Goal: Task Accomplishment & Management: Use online tool/utility

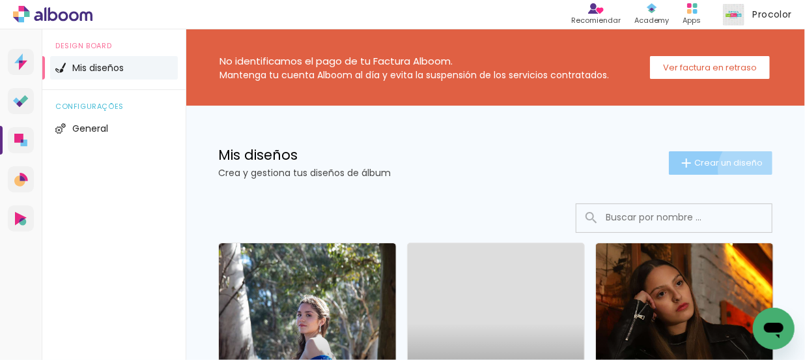
click at [745, 169] on paper-button "Crear un diseño" at bounding box center [721, 162] width 104 height 23
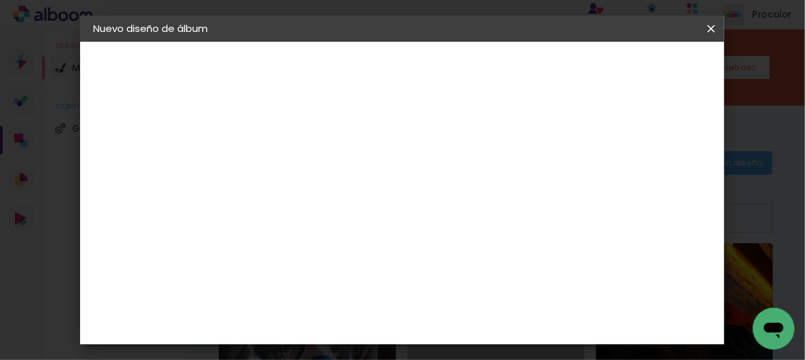
click at [306, 175] on input at bounding box center [306, 175] width 0 height 20
type input "EUGE- [PERSON_NAME]"
type paper-input "EUGE- [PERSON_NAME]"
click at [0, 0] on slot "Avanzar" at bounding box center [0, 0] width 0 height 0
click at [528, 202] on paper-item "Tamaño libre" at bounding box center [468, 198] width 122 height 29
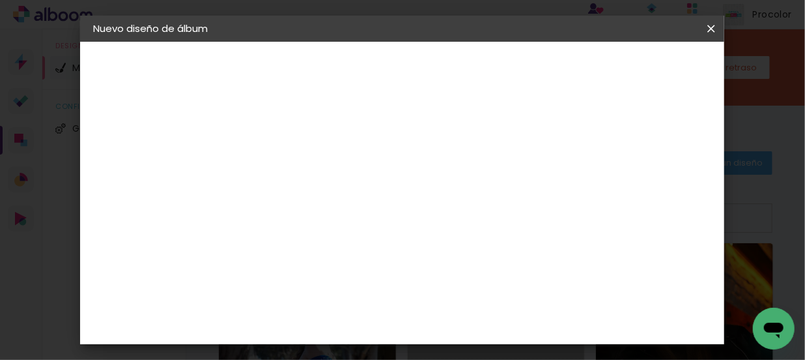
click at [0, 0] on slot "Avanzar" at bounding box center [0, 0] width 0 height 0
drag, startPoint x: 280, startPoint y: 195, endPoint x: 254, endPoint y: 199, distance: 25.7
click at [254, 199] on input "30" at bounding box center [265, 198] width 34 height 20
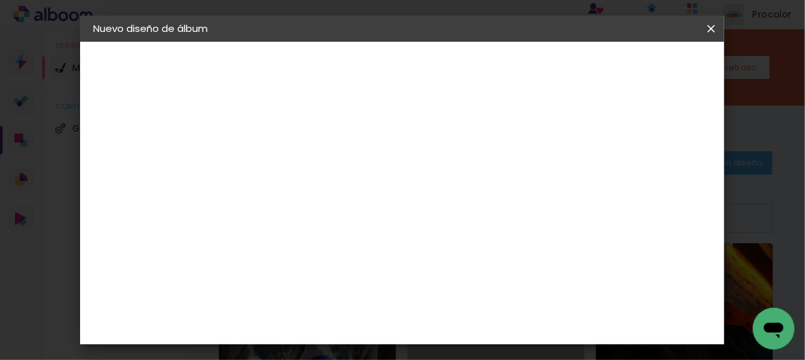
type input "25"
type paper-input "25"
drag, startPoint x: 482, startPoint y: 321, endPoint x: 444, endPoint y: 322, distance: 37.8
click at [444, 322] on div "cm" at bounding box center [482, 323] width 309 height 46
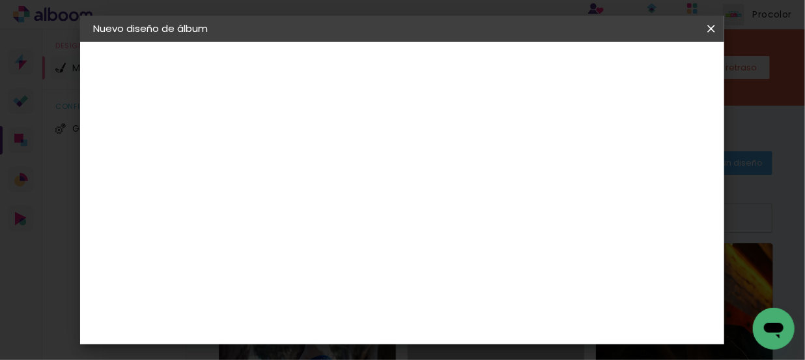
type input "38"
type paper-input "38"
click at [543, 66] on span "Empezar diseño" at bounding box center [523, 74] width 40 height 18
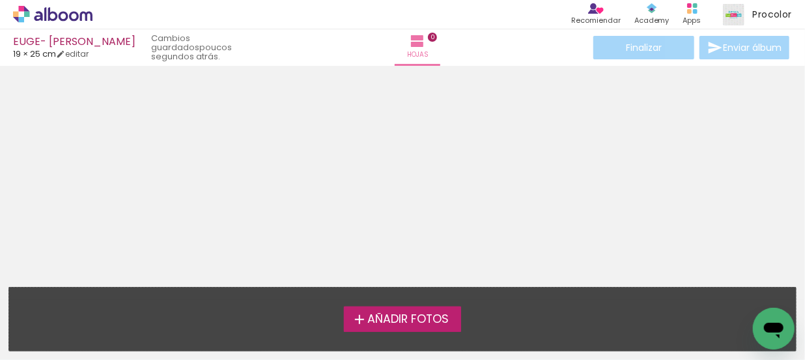
click at [368, 319] on span "Añadir Fotos" at bounding box center [407, 319] width 81 height 12
click at [0, 0] on input "file" at bounding box center [0, 0] width 0 height 0
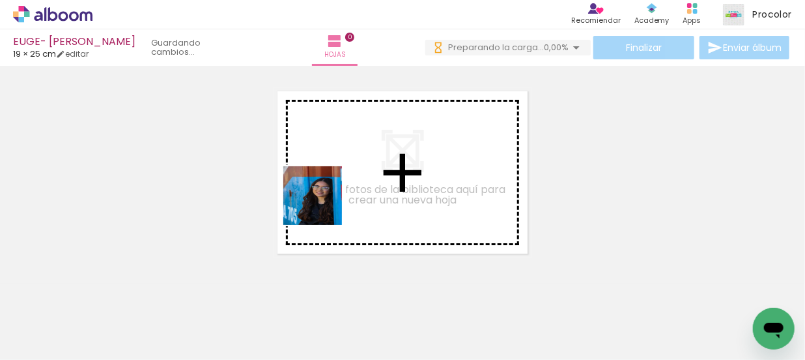
drag, startPoint x: 143, startPoint y: 326, endPoint x: 356, endPoint y: 162, distance: 269.1
click at [356, 162] on quentale-workspace at bounding box center [402, 180] width 805 height 360
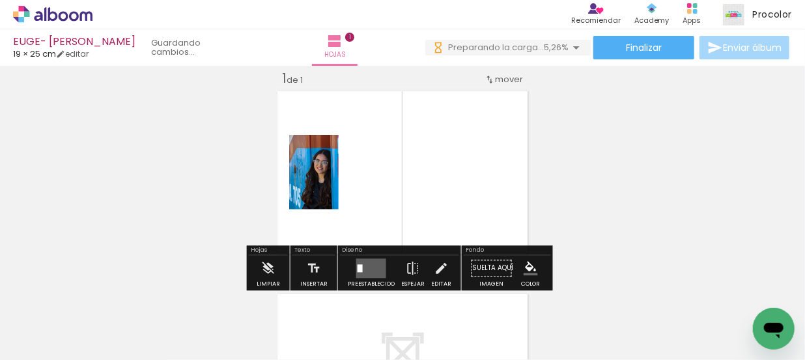
scroll to position [76, 0]
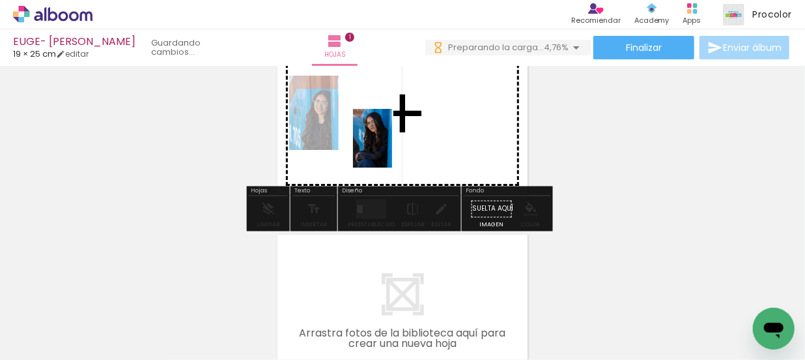
click at [392, 148] on quentale-workspace at bounding box center [402, 180] width 805 height 360
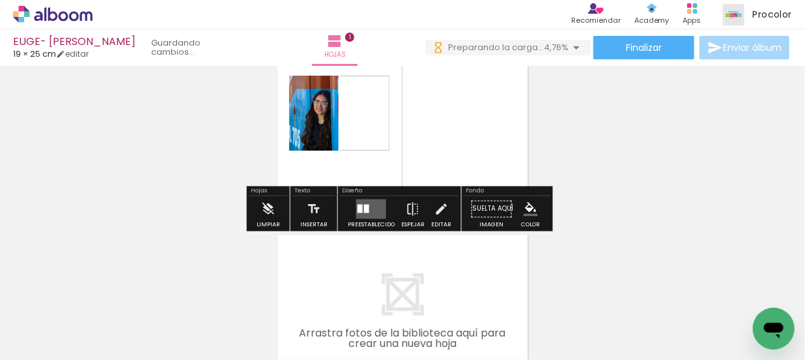
scroll to position [0, 0]
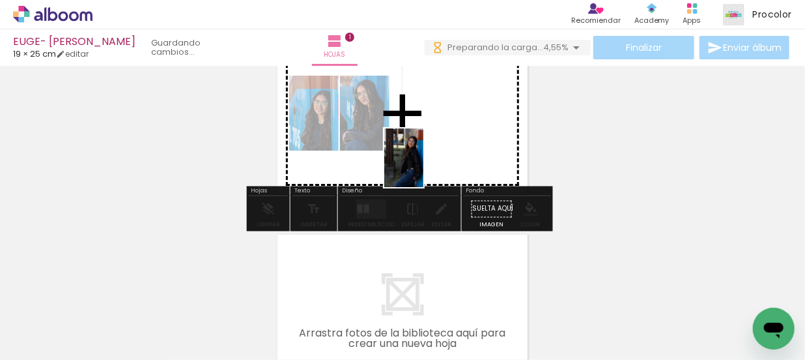
drag, startPoint x: 378, startPoint y: 288, endPoint x: 461, endPoint y: 143, distance: 166.6
click at [461, 143] on quentale-workspace at bounding box center [402, 180] width 805 height 360
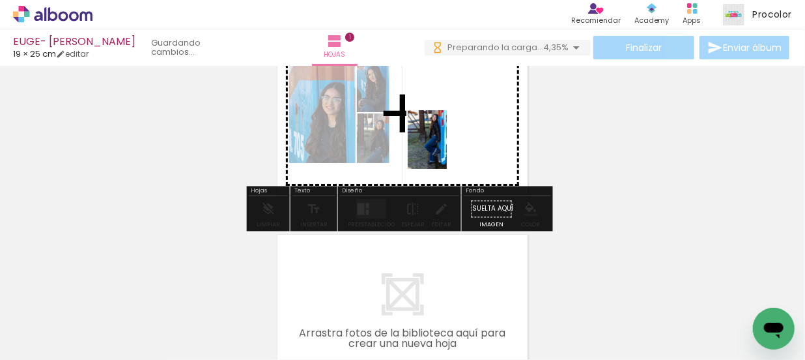
drag, startPoint x: 444, startPoint y: 160, endPoint x: 448, endPoint y: 148, distance: 12.8
click at [448, 148] on quentale-workspace at bounding box center [402, 180] width 805 height 360
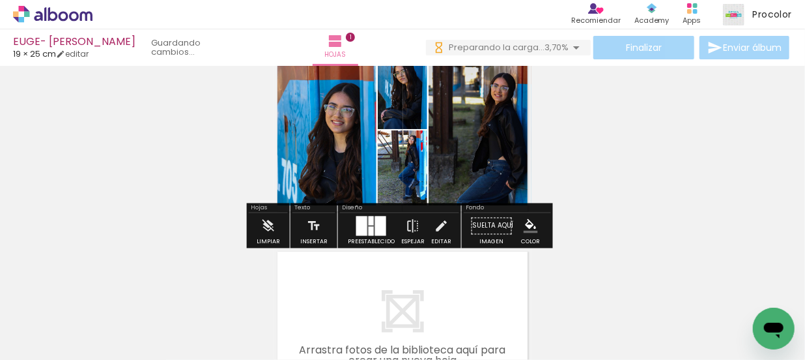
click at [378, 231] on div at bounding box center [380, 226] width 11 height 20
